Goal: Task Accomplishment & Management: Use online tool/utility

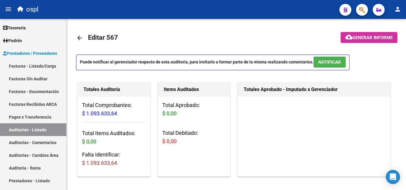
scroll to position [386, 0]
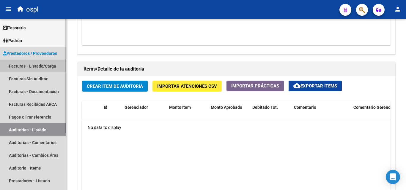
click at [51, 68] on link "Facturas - Listado/Carga" at bounding box center [33, 66] width 66 height 13
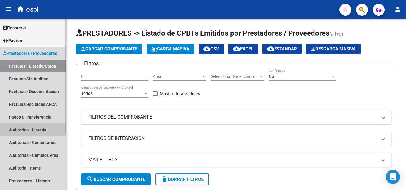
click at [46, 129] on link "Auditorías - Listado" at bounding box center [33, 129] width 66 height 13
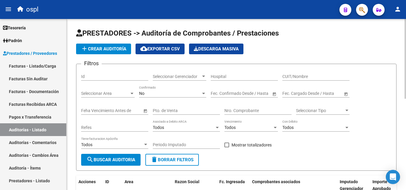
click at [254, 113] on input "Nro. Comprobante" at bounding box center [257, 110] width 67 height 5
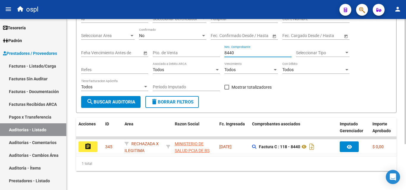
scroll to position [63, 0]
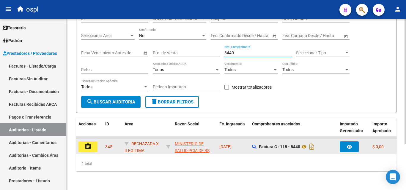
type input "8440"
click at [88, 143] on mat-icon "assignment" at bounding box center [87, 146] width 7 height 7
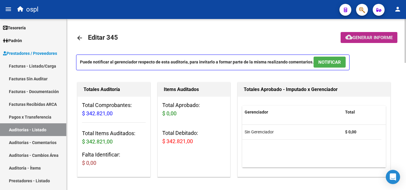
click at [377, 37] on span "Generar informe" at bounding box center [372, 37] width 40 height 5
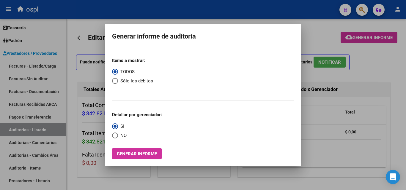
click at [372, 84] on div at bounding box center [203, 95] width 406 height 190
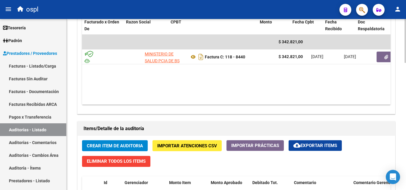
scroll to position [0, 66]
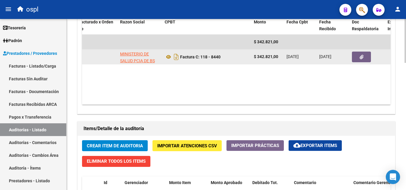
click at [358, 57] on button "button" at bounding box center [360, 57] width 19 height 11
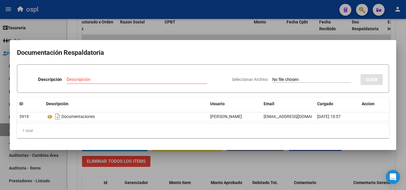
click at [313, 158] on div at bounding box center [203, 95] width 406 height 190
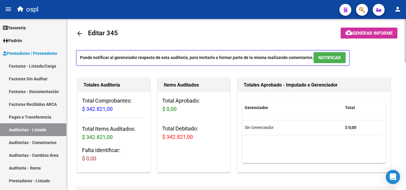
scroll to position [0, 0]
